Goal: Check status: Check status

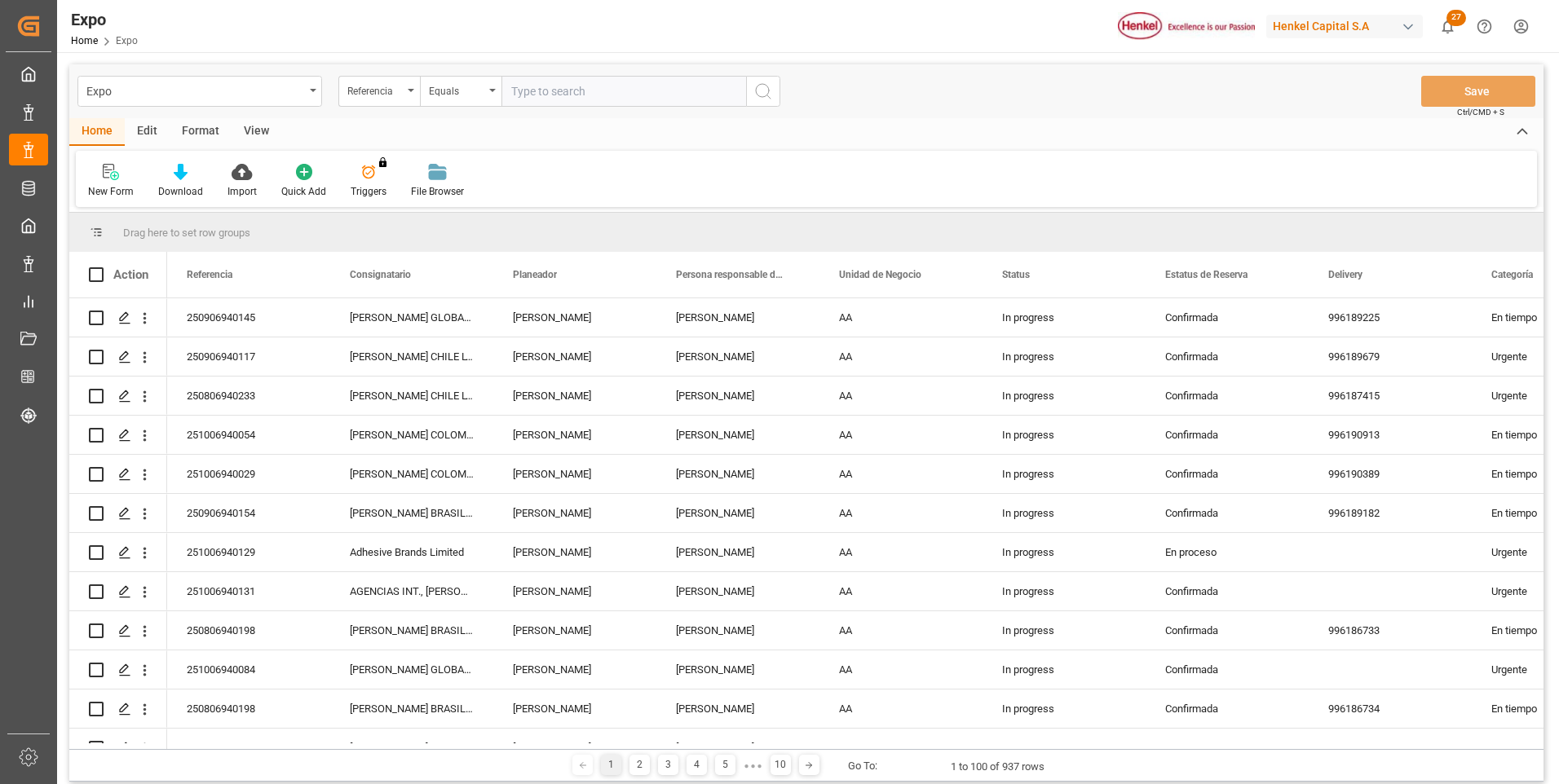
click at [524, 93] on input "text" at bounding box center [623, 91] width 245 height 31
paste input "251006940030"
type input "251006940030"
click at [769, 96] on icon "search button" at bounding box center [763, 92] width 20 height 20
